Goal: Information Seeking & Learning: Check status

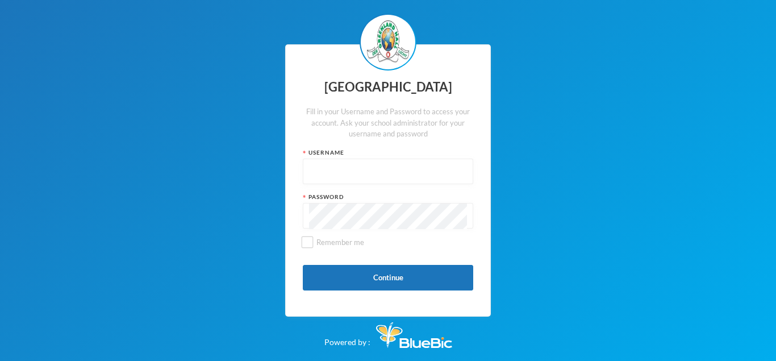
click at [408, 172] on input "text" at bounding box center [388, 172] width 158 height 26
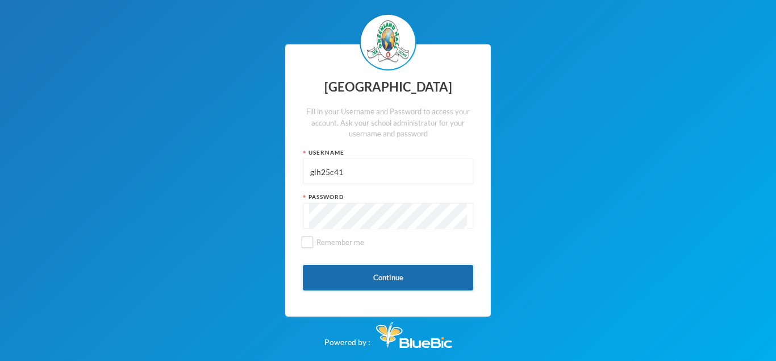
click at [329, 273] on button "Continue" at bounding box center [388, 278] width 170 height 26
click at [333, 280] on button "Continue" at bounding box center [388, 278] width 170 height 26
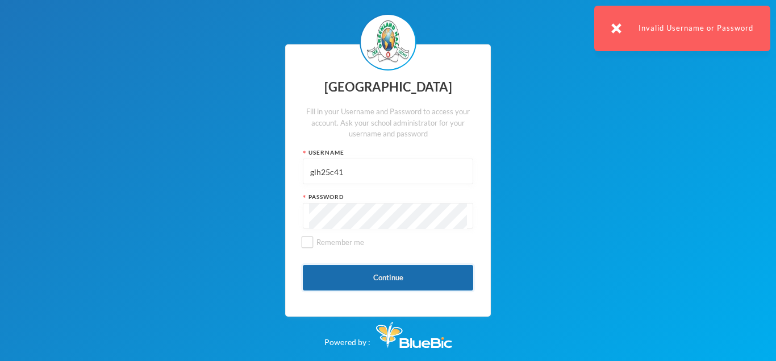
click at [400, 286] on button "Continue" at bounding box center [388, 278] width 170 height 26
click at [645, 32] on div "Invalid Username or Password" at bounding box center [682, 28] width 176 height 45
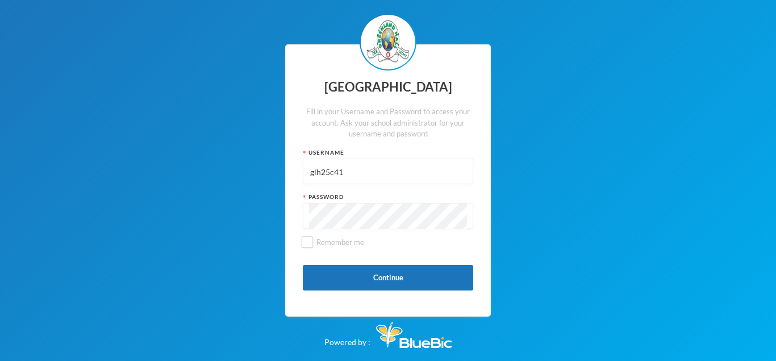
click at [363, 171] on input "glh25c41" at bounding box center [388, 172] width 158 height 26
type input "g"
type input "p"
type input "P-J21-39"
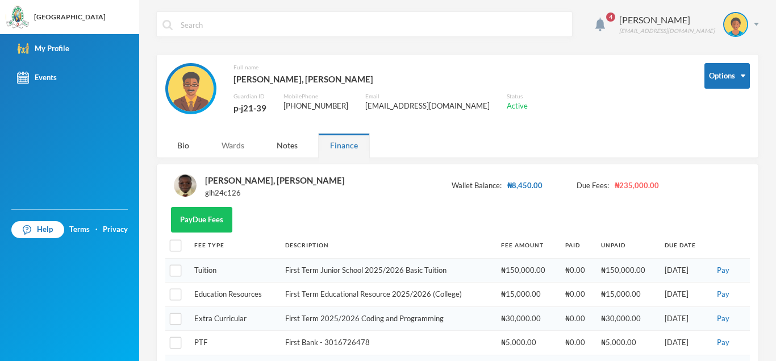
click at [238, 145] on div "Wards" at bounding box center [233, 145] width 47 height 24
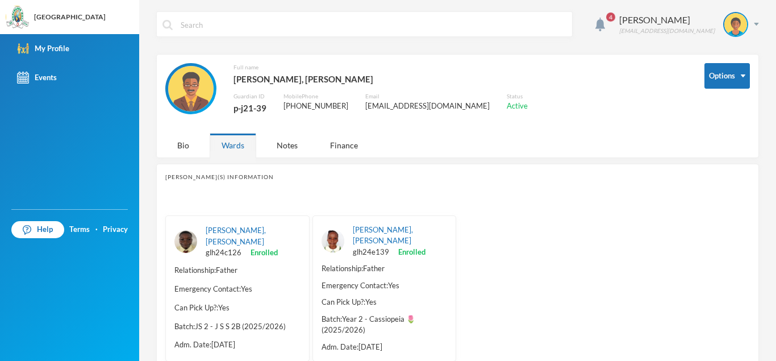
scroll to position [28, 0]
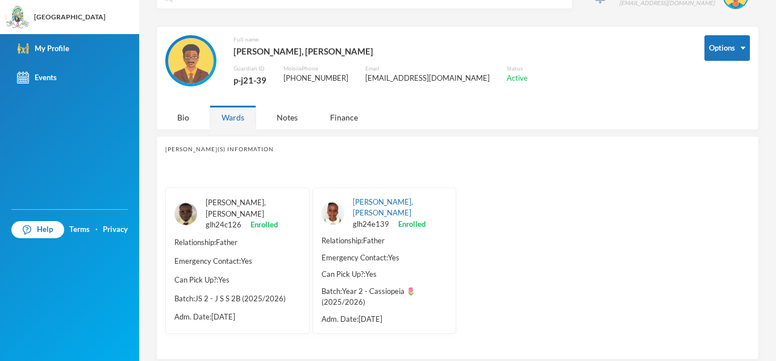
click at [224, 202] on link "[PERSON_NAME], [PERSON_NAME]" at bounding box center [236, 208] width 60 height 20
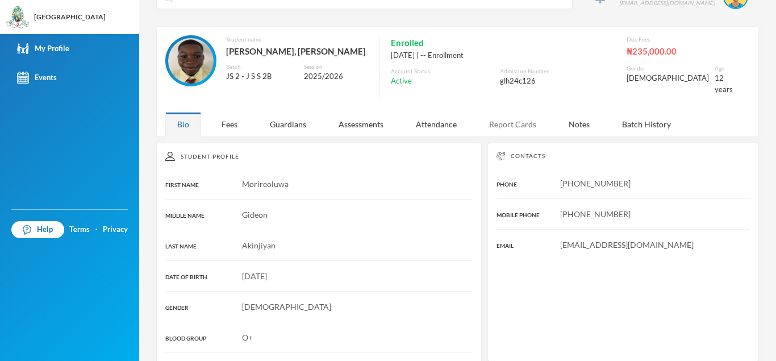
click at [511, 116] on div "Report Cards" at bounding box center [512, 124] width 71 height 24
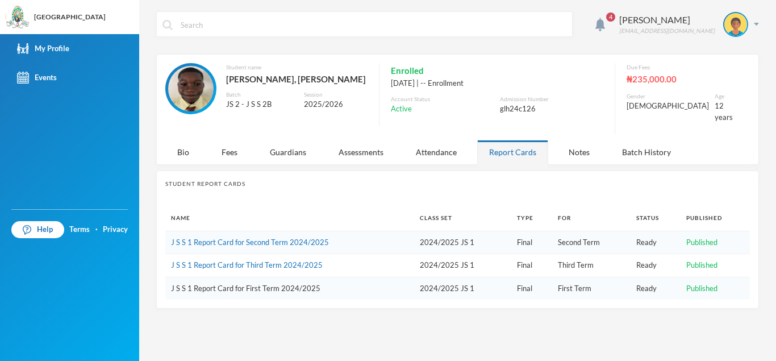
click at [282, 283] on link "J S S 1 Report Card for First Term 2024/2025" at bounding box center [245, 287] width 149 height 9
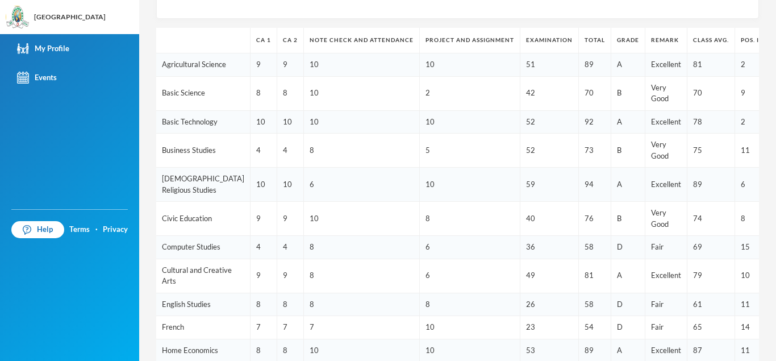
scroll to position [165, 0]
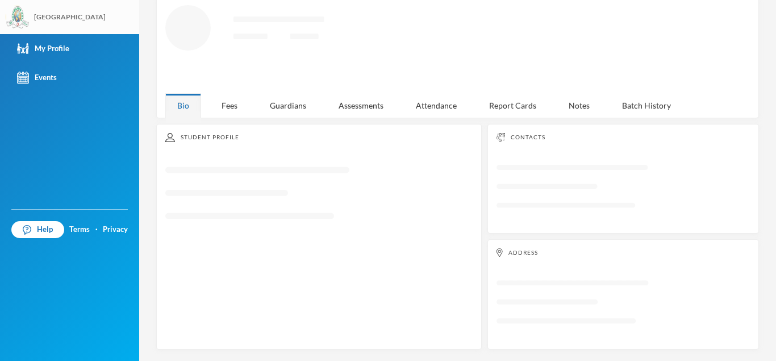
scroll to position [54, 0]
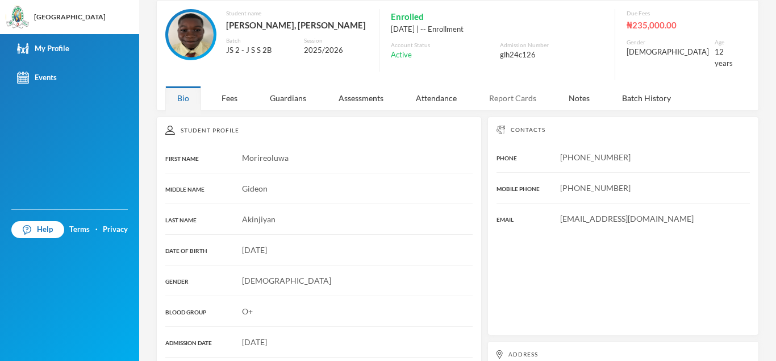
click at [524, 92] on div "Report Cards" at bounding box center [512, 98] width 71 height 24
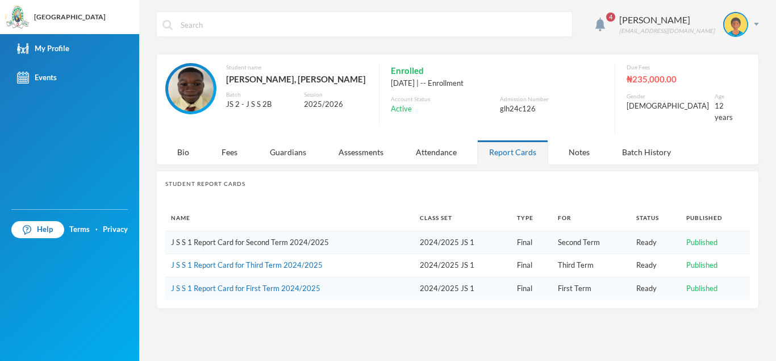
click at [238, 237] on link "J S S 1 Report Card for Second Term 2024/2025" at bounding box center [250, 241] width 158 height 9
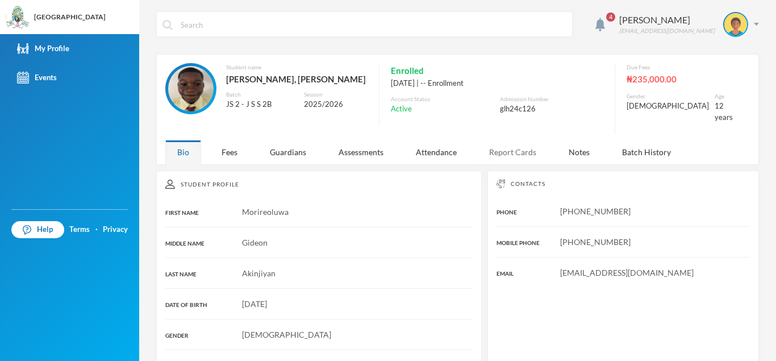
click at [516, 141] on div "Report Cards" at bounding box center [512, 152] width 71 height 24
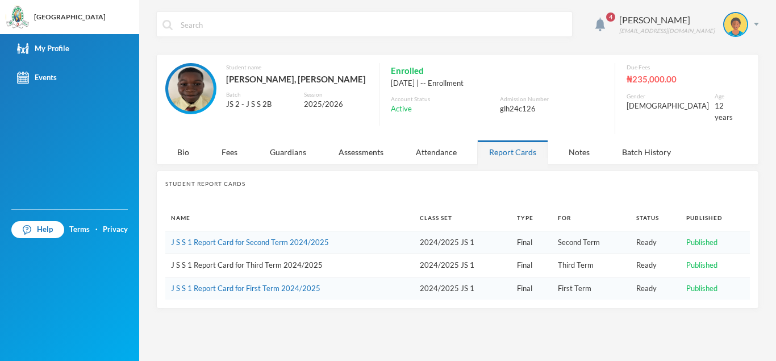
click at [250, 260] on link "J S S 1 Report Card for Third Term 2024/2025" at bounding box center [247, 264] width 152 height 9
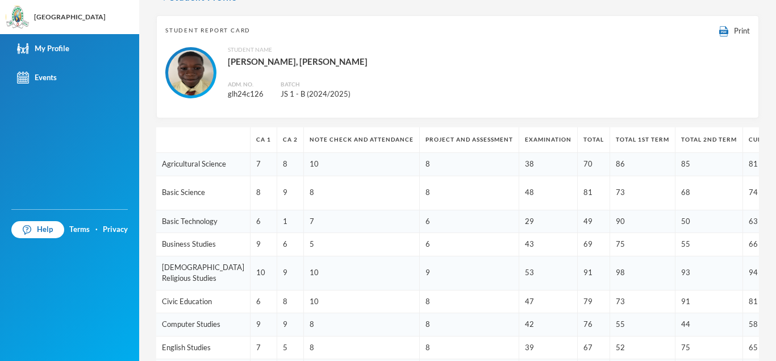
scroll to position [58, 0]
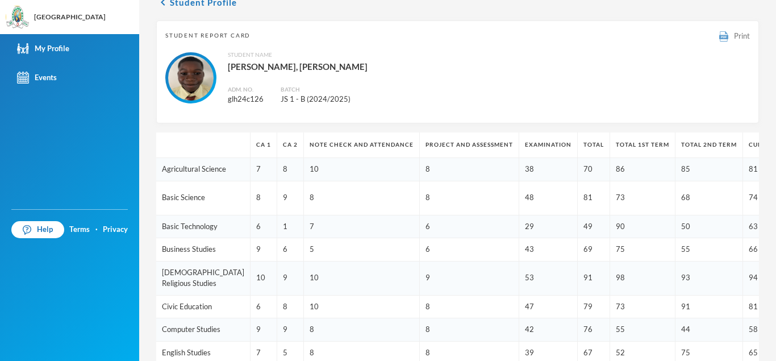
click at [719, 40] on div "Print" at bounding box center [734, 36] width 31 height 12
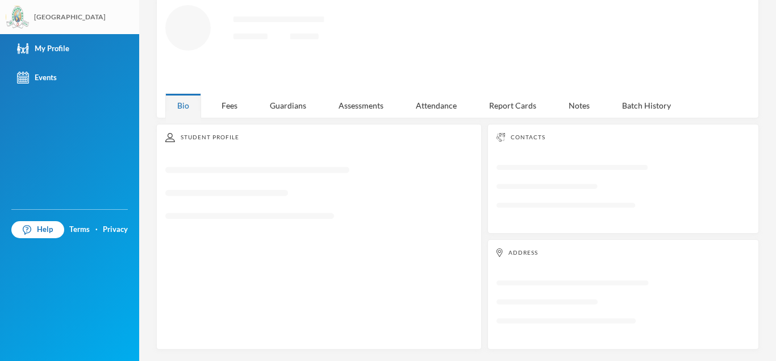
scroll to position [54, 0]
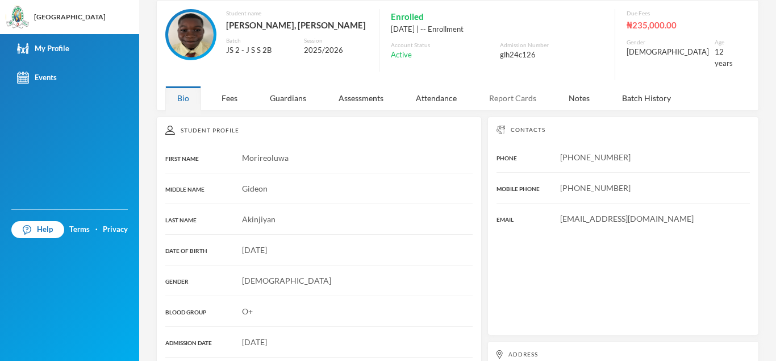
click at [516, 90] on div "Report Cards" at bounding box center [512, 98] width 71 height 24
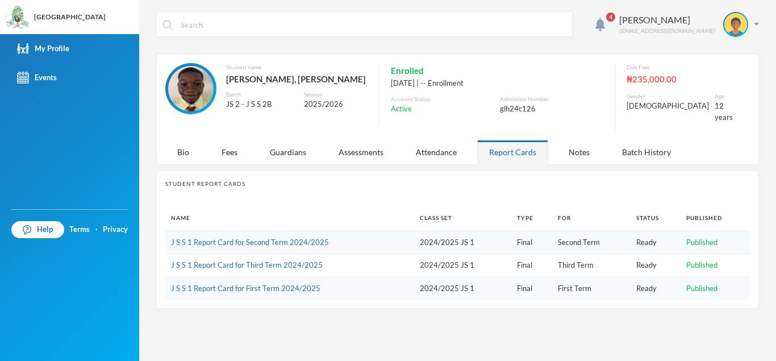
scroll to position [0, 0]
click at [268, 237] on link "J S S 1 Report Card for Second Term 2024/2025" at bounding box center [250, 241] width 158 height 9
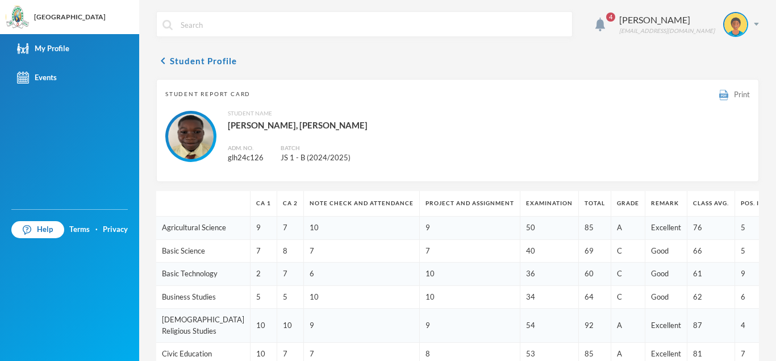
click at [734, 98] on span "Print" at bounding box center [742, 94] width 16 height 9
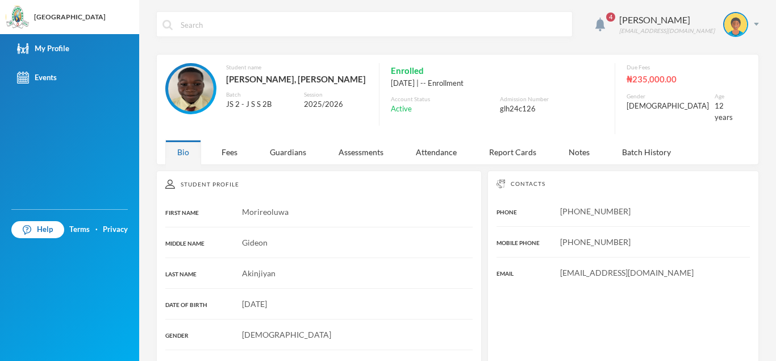
click at [615, 16] on span "4" at bounding box center [610, 16] width 9 height 9
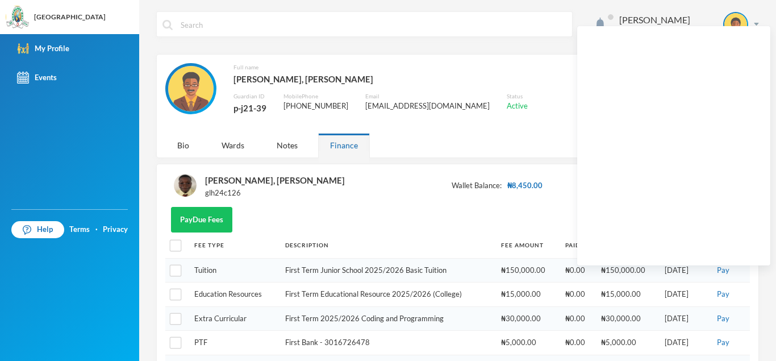
click at [441, 41] on div "[PERSON_NAME] [EMAIL_ADDRESS][DOMAIN_NAME]" at bounding box center [457, 32] width 603 height 43
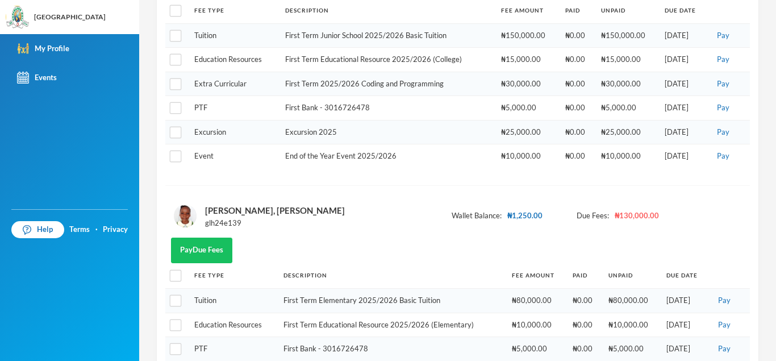
scroll to position [320, 0]
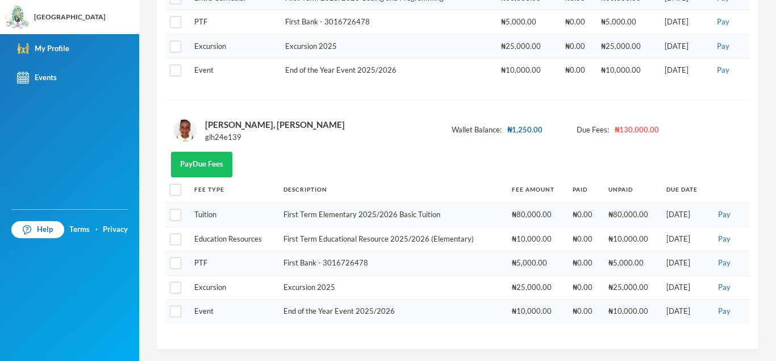
click at [286, 126] on div "[PERSON_NAME], [PERSON_NAME]" at bounding box center [275, 124] width 140 height 15
click at [186, 123] on img at bounding box center [185, 130] width 23 height 23
click at [215, 165] on button "Pay Due Fees" at bounding box center [201, 165] width 61 height 26
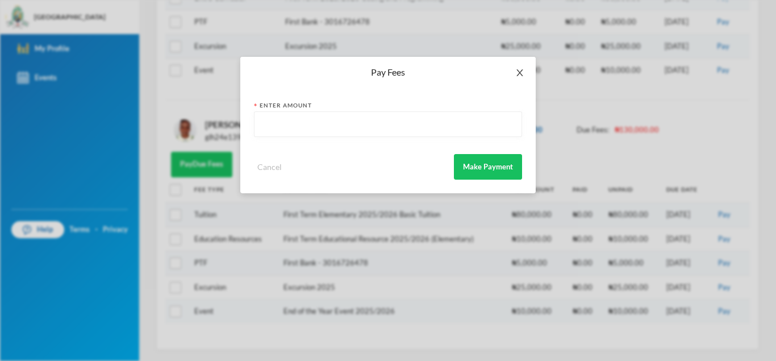
click at [523, 73] on icon "icon: close" at bounding box center [519, 72] width 9 height 9
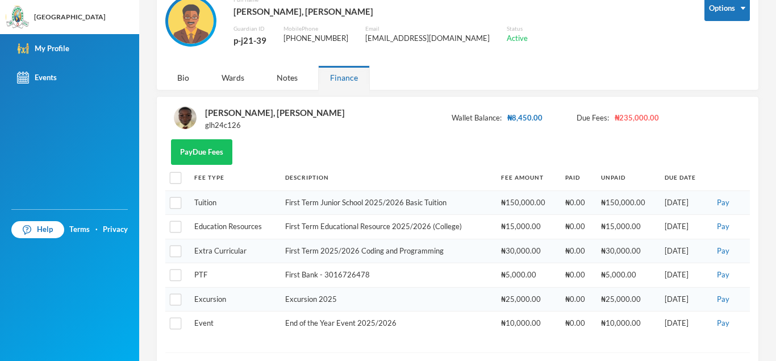
scroll to position [0, 0]
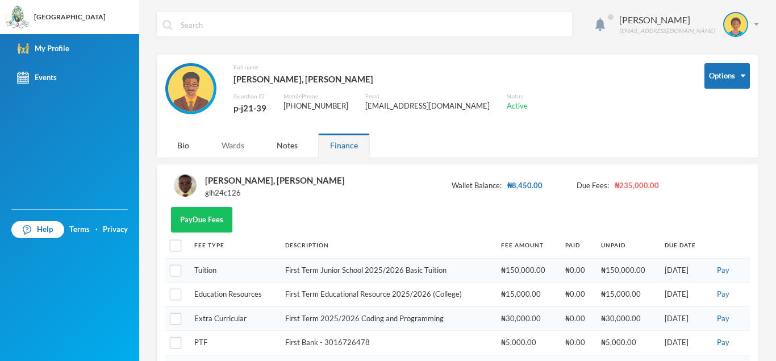
click at [239, 147] on div "Wards" at bounding box center [233, 145] width 47 height 24
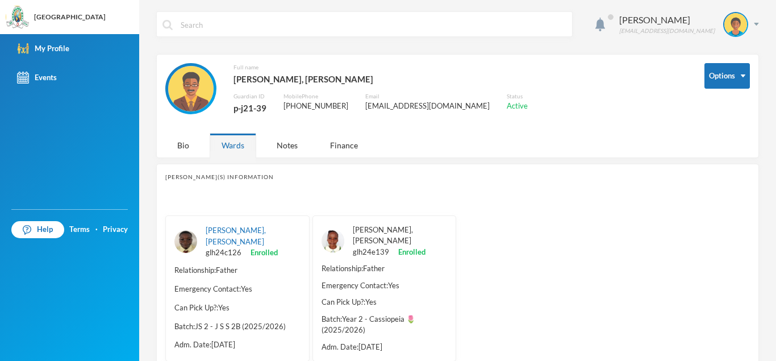
click at [411, 230] on link "[PERSON_NAME], [PERSON_NAME]" at bounding box center [383, 235] width 60 height 20
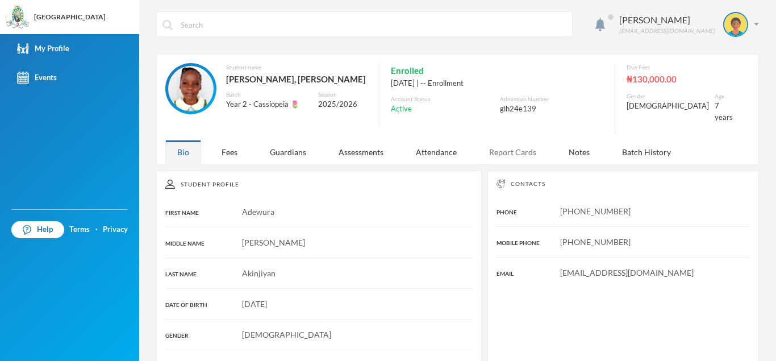
click at [511, 142] on div "Report Cards" at bounding box center [512, 152] width 71 height 24
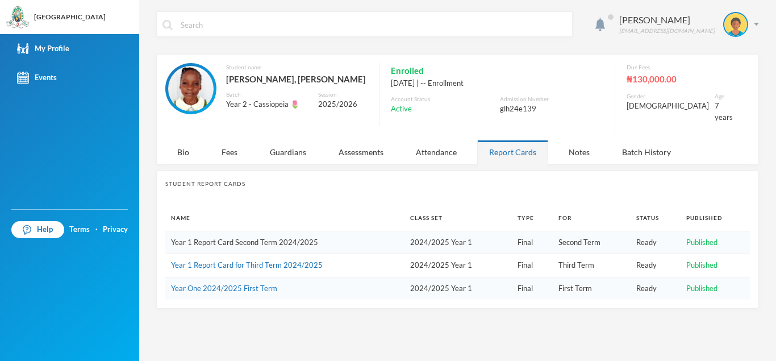
click at [297, 237] on link "Year 1 Report Card Second Term 2024/2025" at bounding box center [244, 241] width 147 height 9
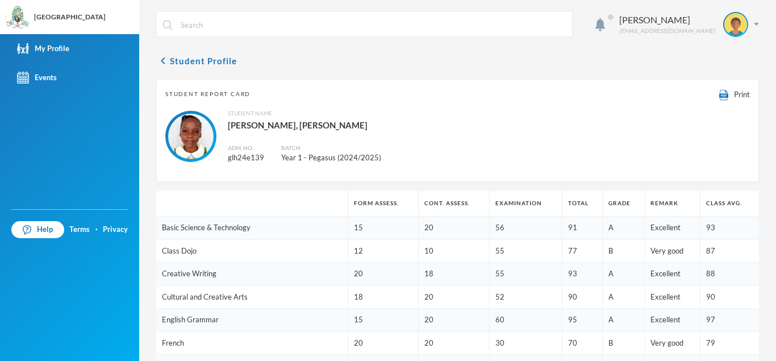
click at [719, 91] on div "Print" at bounding box center [734, 94] width 31 height 12
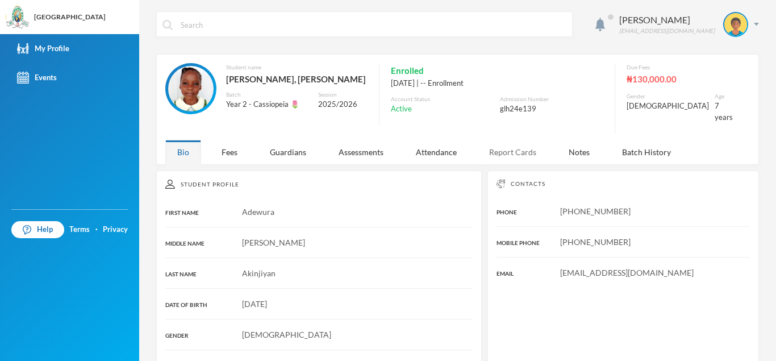
click at [508, 140] on div "Report Cards" at bounding box center [512, 152] width 71 height 24
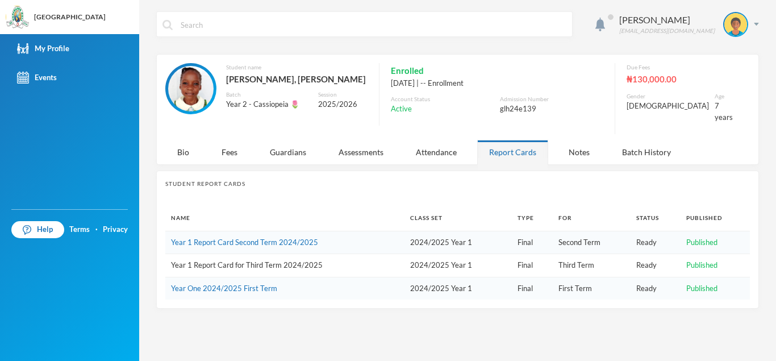
click at [273, 260] on link "Year 1 Report Card for Third Term 2024/2025" at bounding box center [247, 264] width 152 height 9
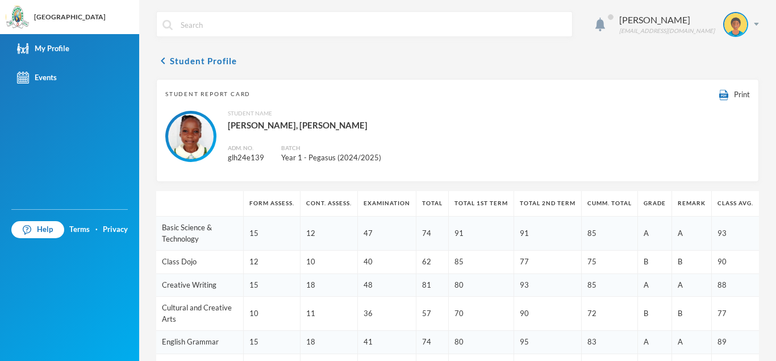
click at [273, 256] on td "12" at bounding box center [272, 261] width 57 height 23
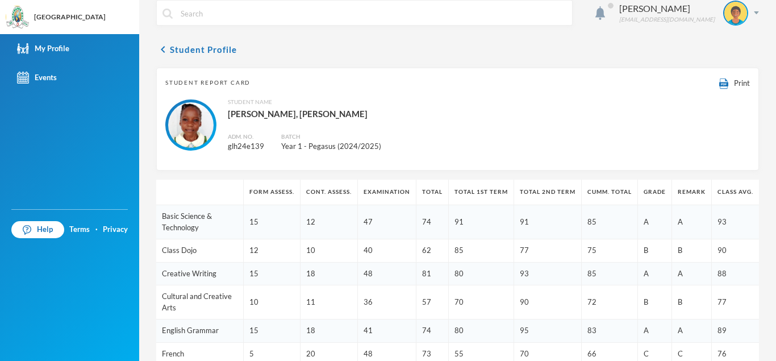
scroll to position [3, 0]
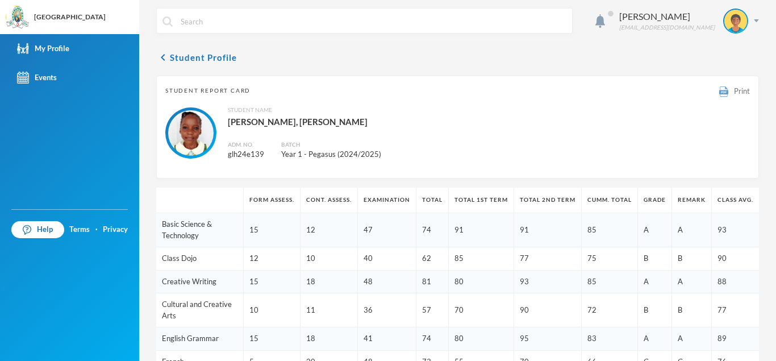
click at [734, 92] on span "Print" at bounding box center [742, 90] width 16 height 9
click at [161, 57] on icon "chevron_left" at bounding box center [163, 58] width 14 height 14
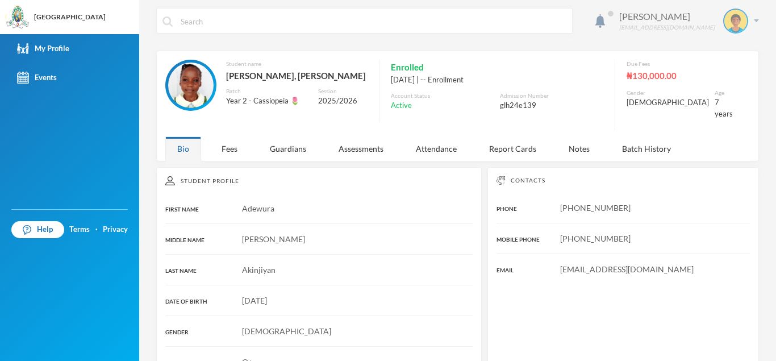
click at [680, 22] on div "[PERSON_NAME]" at bounding box center [666, 17] width 95 height 14
click at [724, 81] on button "Logout" at bounding box center [717, 79] width 51 height 17
